Goal: Navigation & Orientation: Find specific page/section

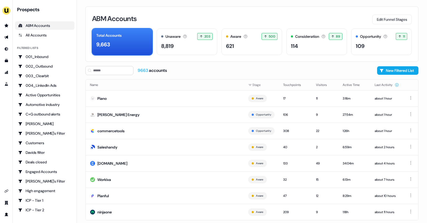
scroll to position [9, 0]
click at [5, 36] on icon "Go to outbound experience" at bounding box center [6, 37] width 4 height 3
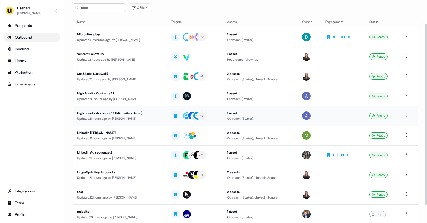
scroll to position [31, 0]
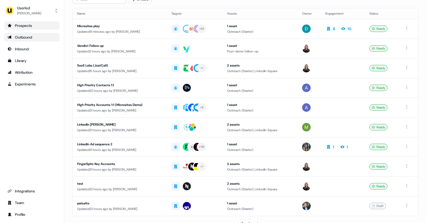
click at [40, 26] on div "Prospects" at bounding box center [31, 25] width 49 height 5
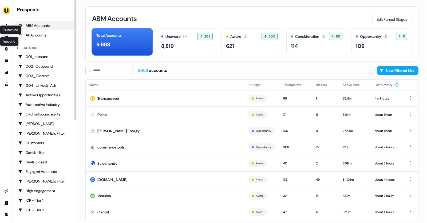
click at [7, 36] on icon "Go to outbound experience" at bounding box center [6, 37] width 4 height 4
